Goal: Navigation & Orientation: Find specific page/section

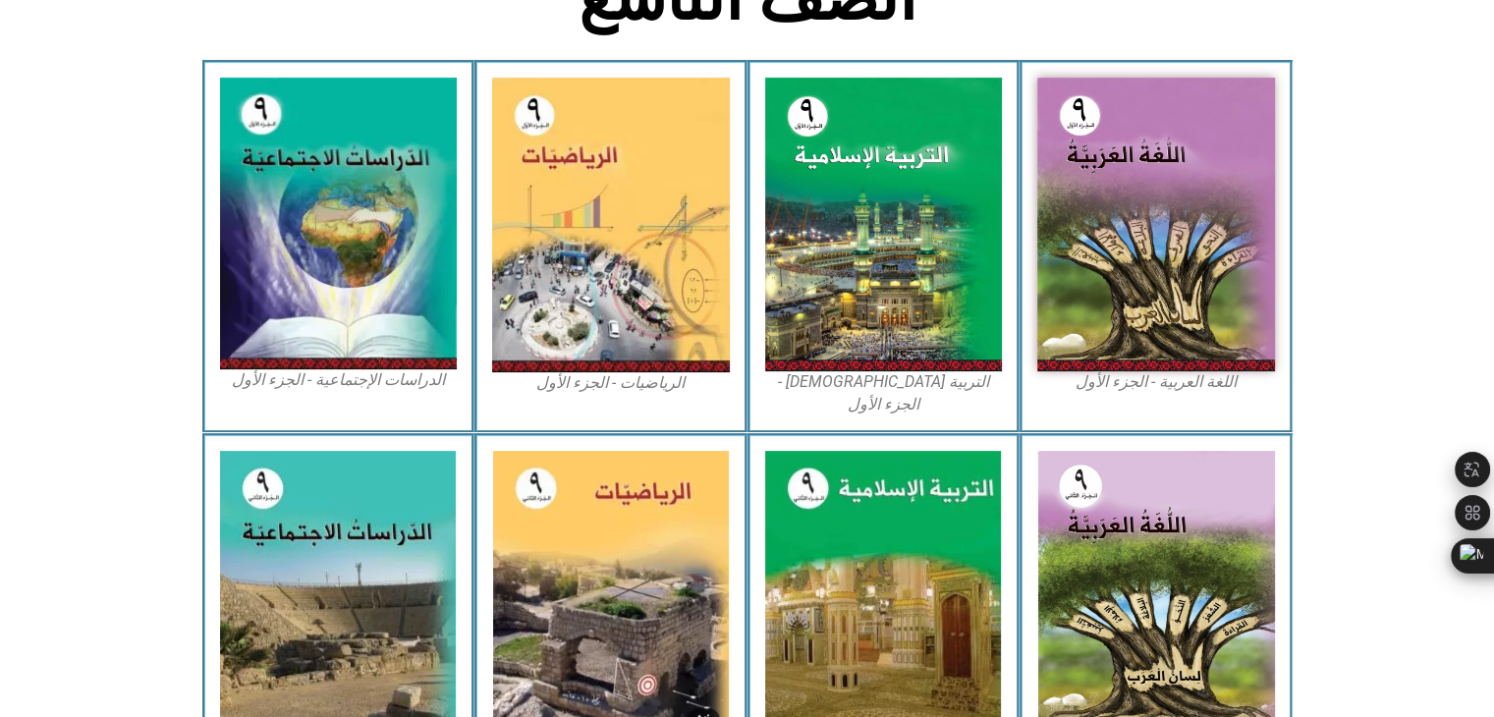
scroll to position [550, 0]
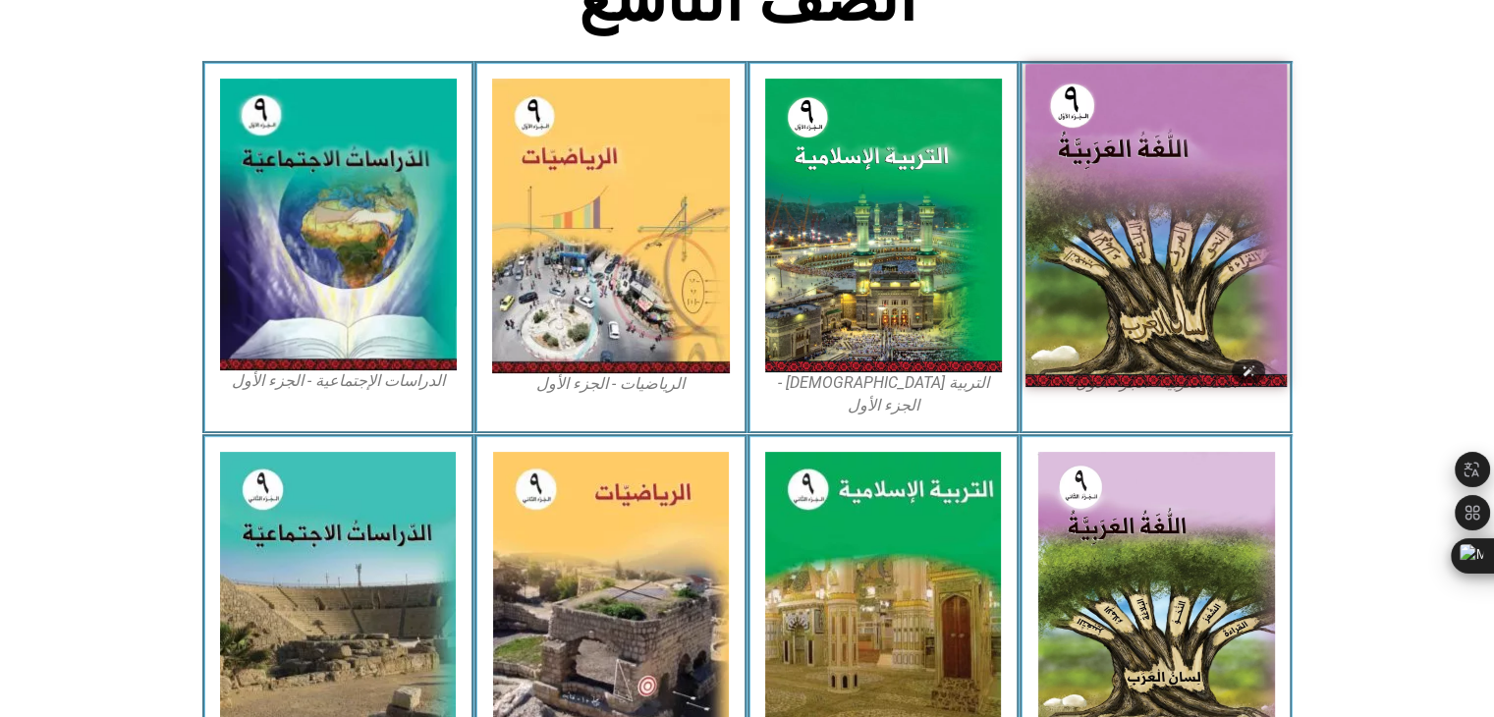
click at [1140, 265] on img at bounding box center [1156, 225] width 261 height 323
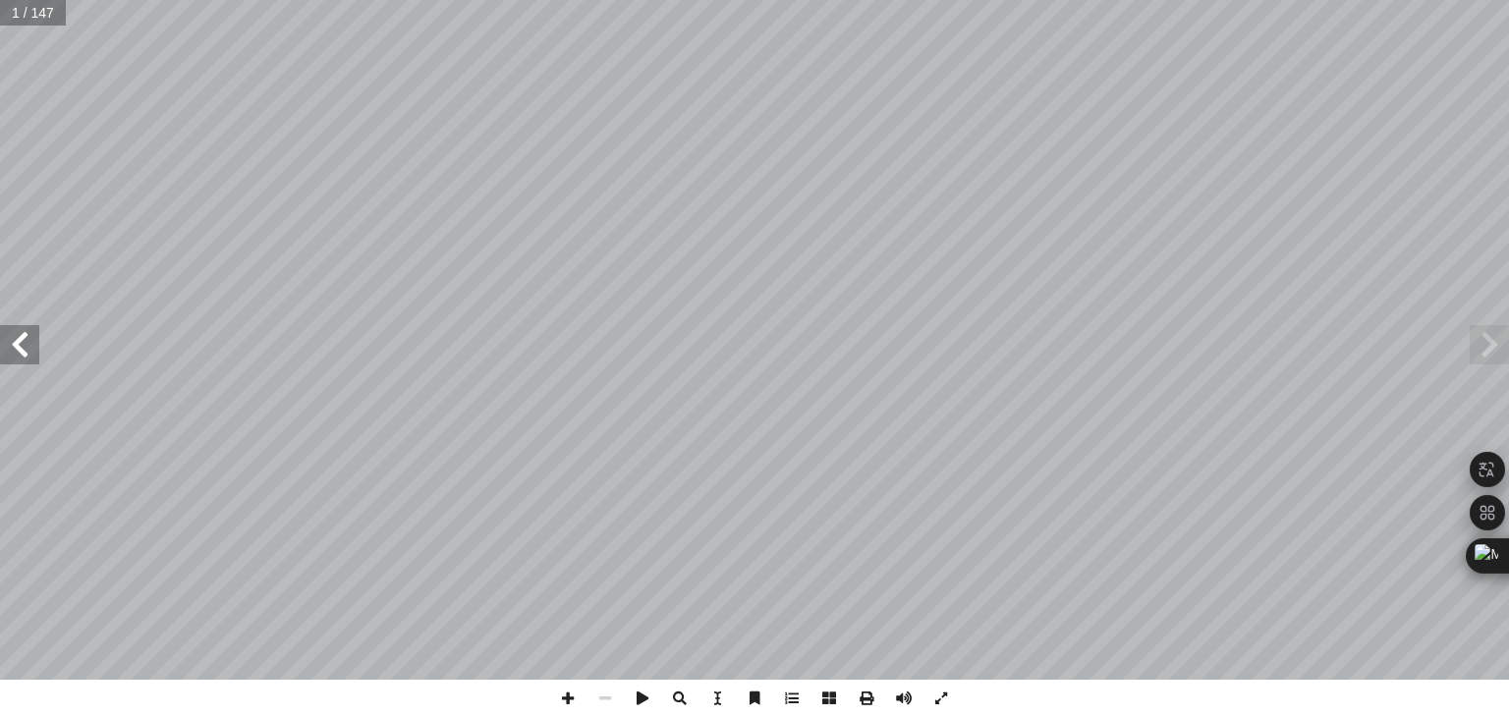
click at [1497, 352] on span at bounding box center [1489, 344] width 39 height 39
click at [10, 350] on span at bounding box center [19, 344] width 39 height 39
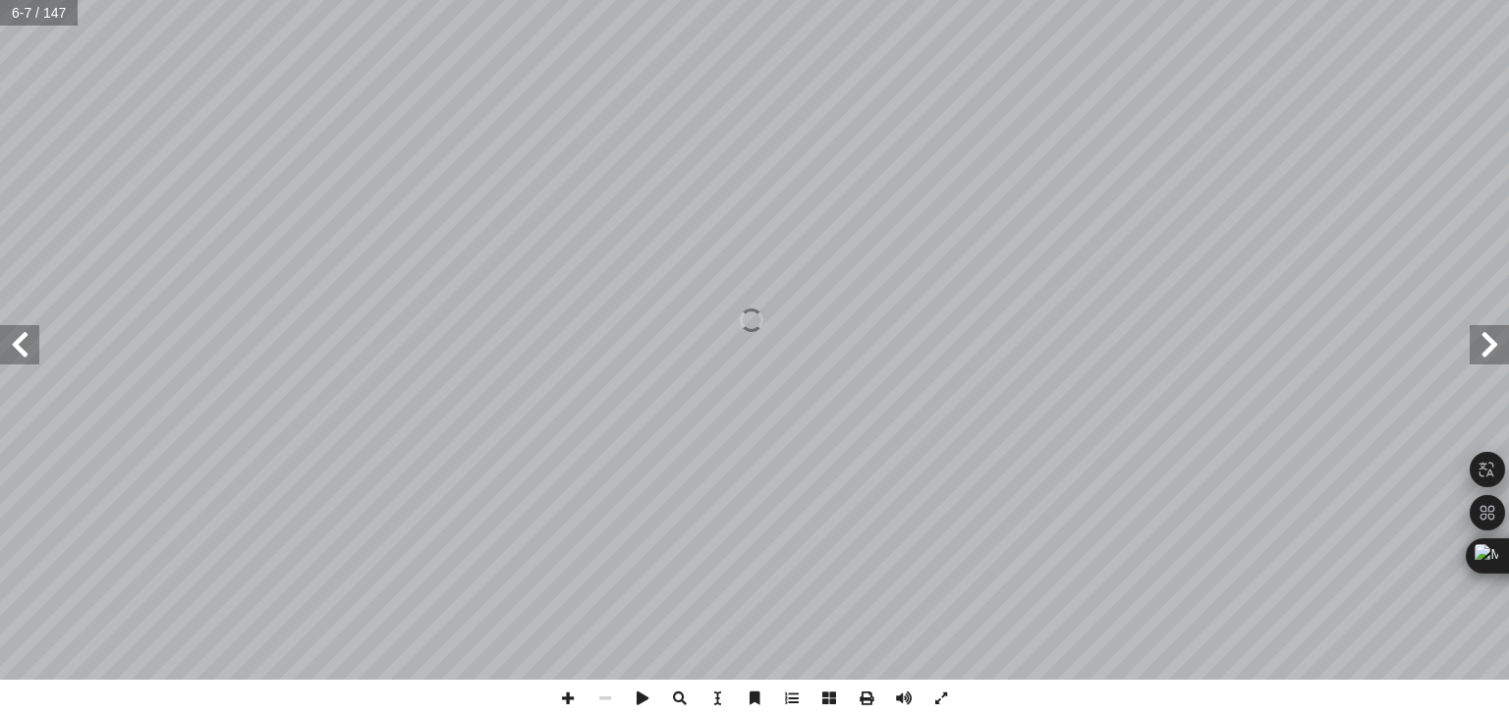
click at [10, 350] on span at bounding box center [19, 344] width 39 height 39
click at [1480, 354] on span at bounding box center [1489, 344] width 39 height 39
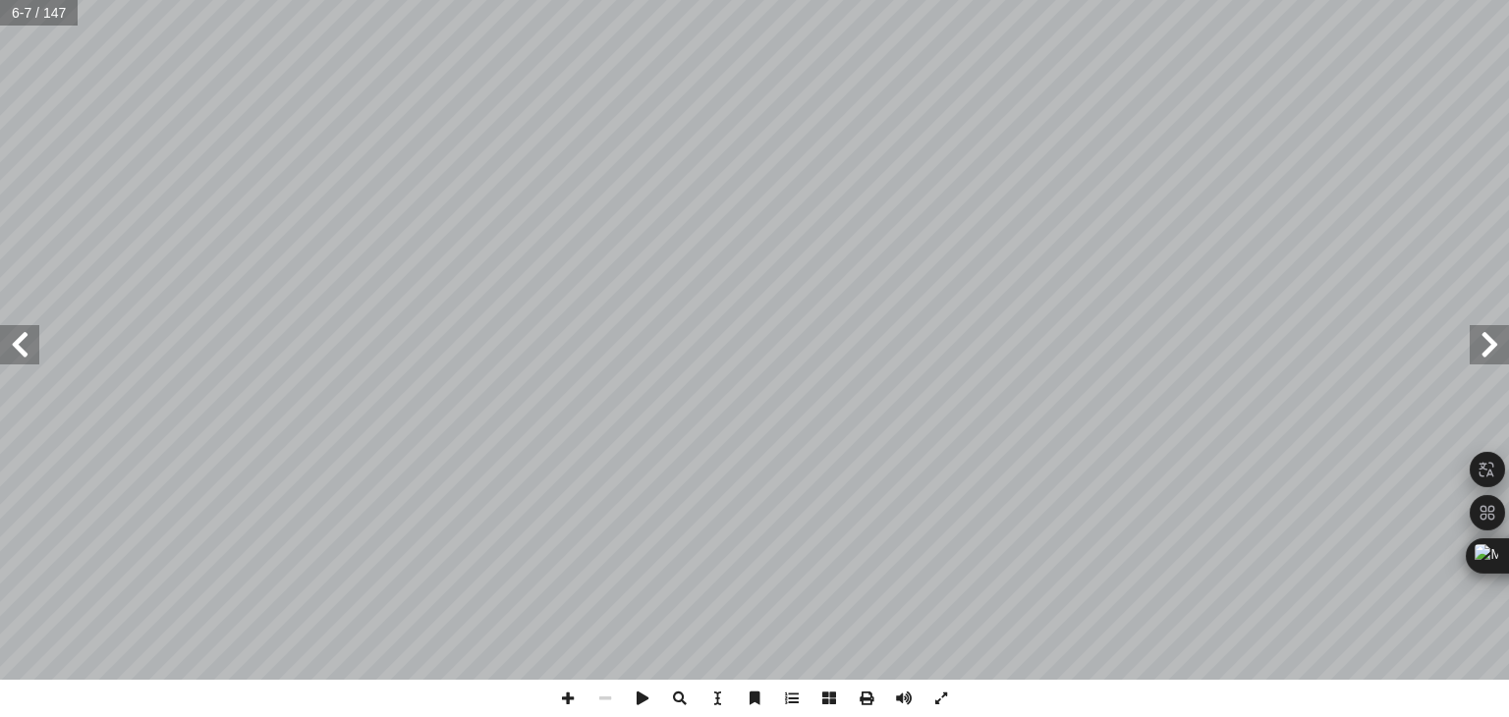
click at [16, 343] on span at bounding box center [19, 344] width 39 height 39
